Goal: Task Accomplishment & Management: Use online tool/utility

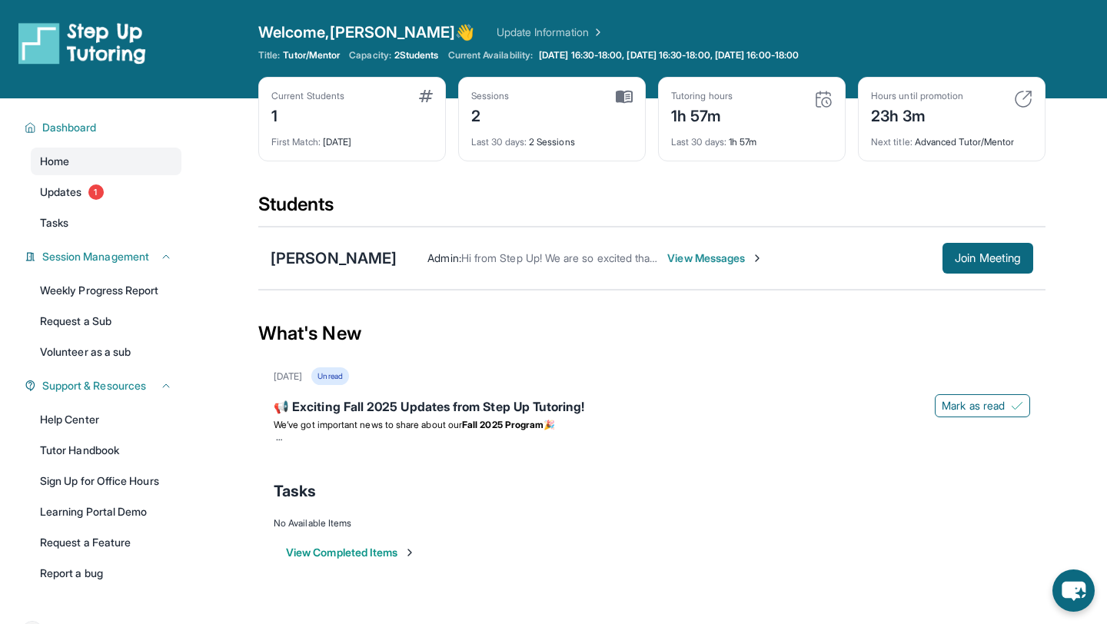
click at [366, 124] on div "Current Students 1" at bounding box center [351, 108] width 161 height 37
click at [457, 125] on div "Current Students 1 First Match : [DATE] Sessions 2 Last 30 days : 2 Sessions Tu…" at bounding box center [651, 134] width 787 height 115
click at [974, 266] on button "Join Meeting" at bounding box center [987, 258] width 91 height 31
click at [981, 249] on button "Join Meeting" at bounding box center [987, 258] width 91 height 31
click at [981, 256] on span "Join Meeting" at bounding box center [988, 258] width 66 height 9
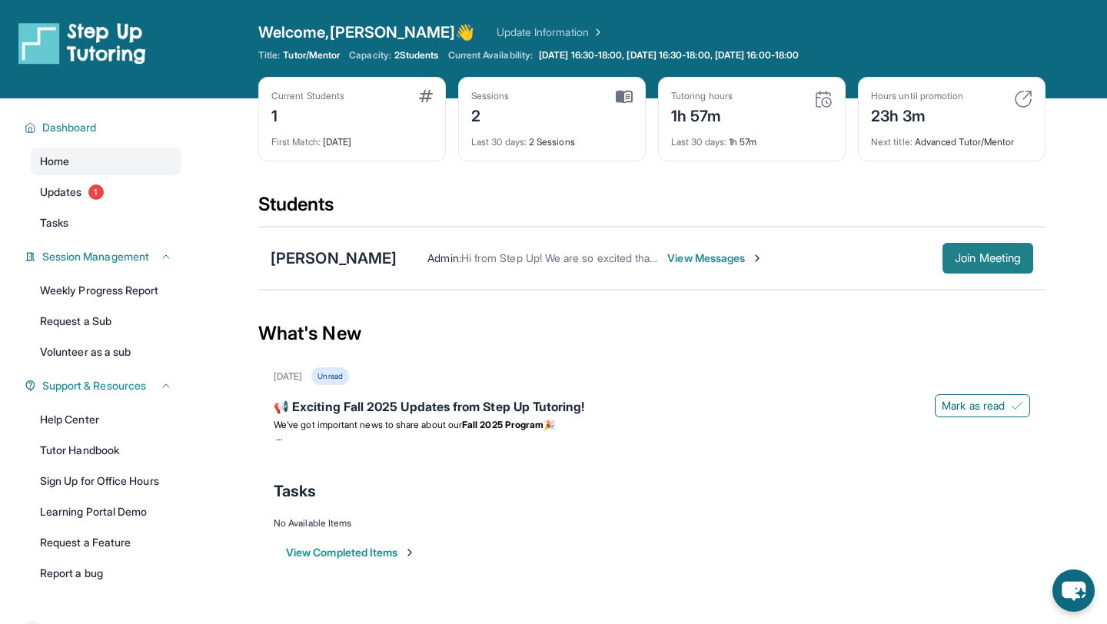
click at [974, 255] on span "Join Meeting" at bounding box center [988, 258] width 66 height 9
click at [955, 261] on span "Join Meeting" at bounding box center [988, 258] width 66 height 9
click at [978, 248] on button "Join Meeting" at bounding box center [987, 258] width 91 height 31
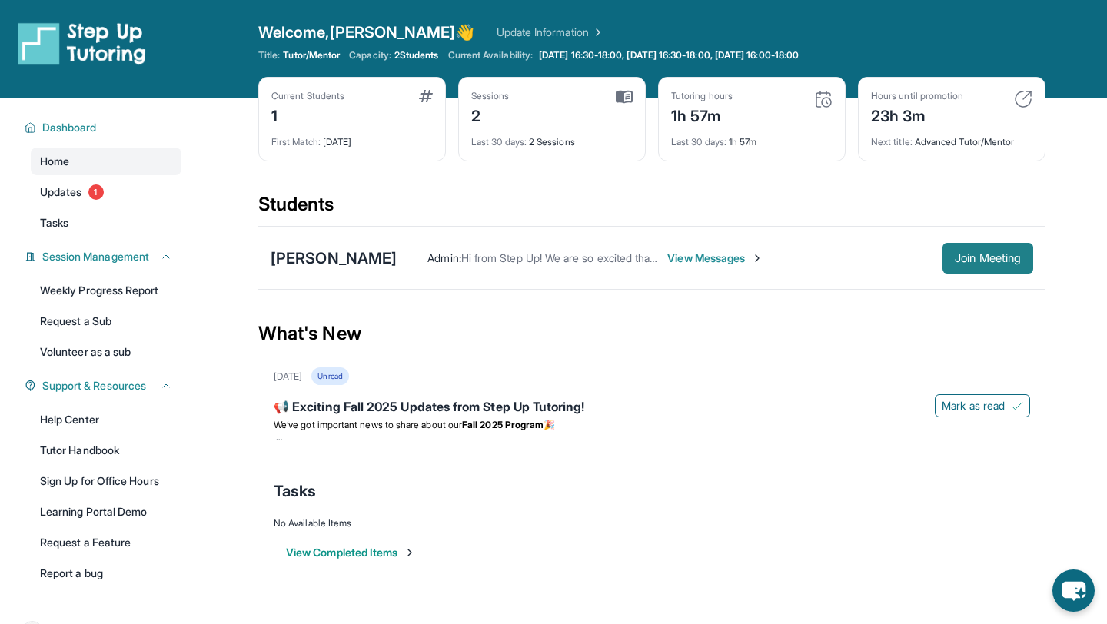
click at [992, 270] on button "Join Meeting" at bounding box center [987, 258] width 91 height 31
